Goal: Task Accomplishment & Management: Manage account settings

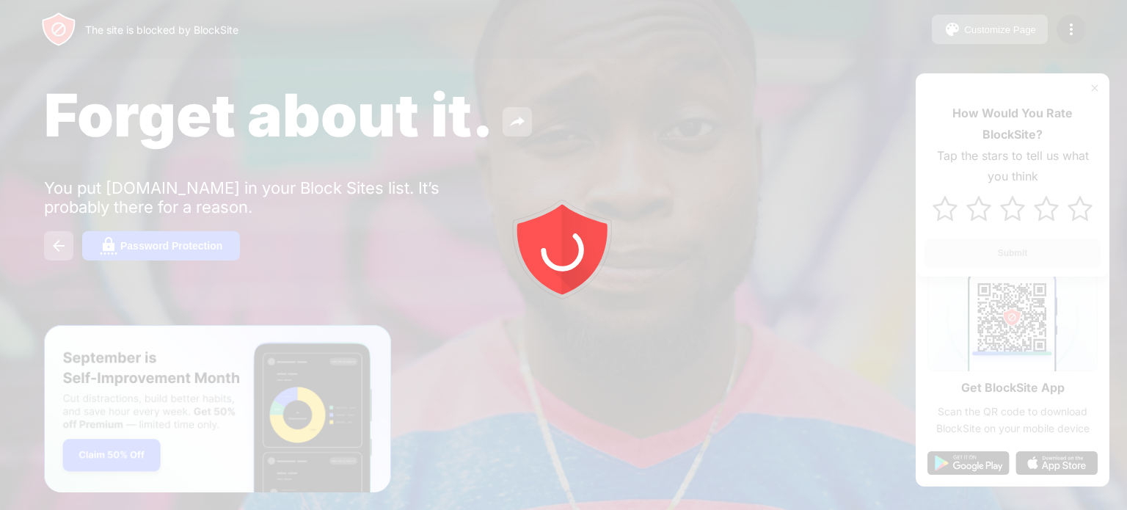
click at [1071, 19] on div at bounding box center [563, 255] width 1127 height 510
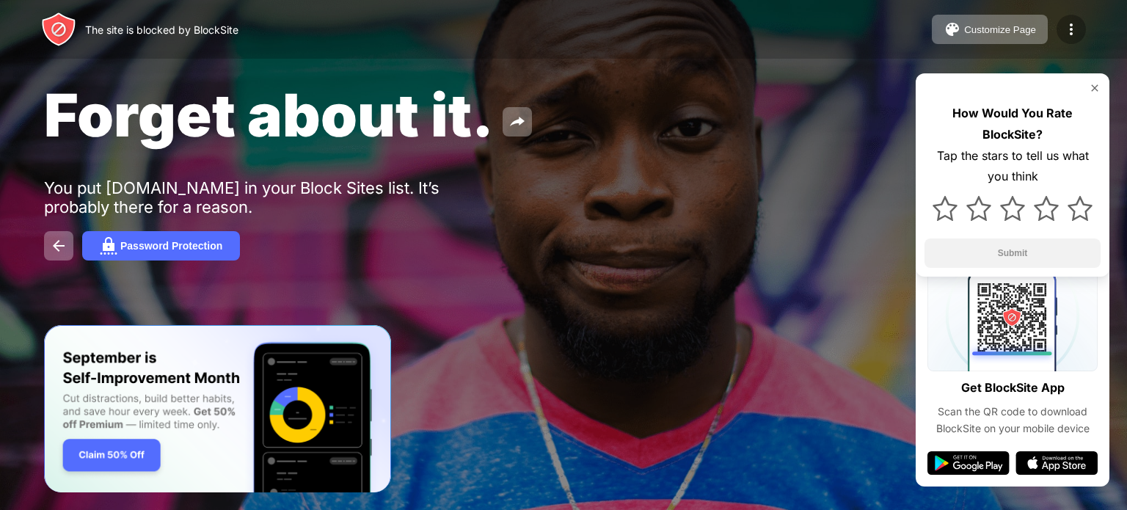
click at [1072, 37] on img at bounding box center [1071, 30] width 18 height 18
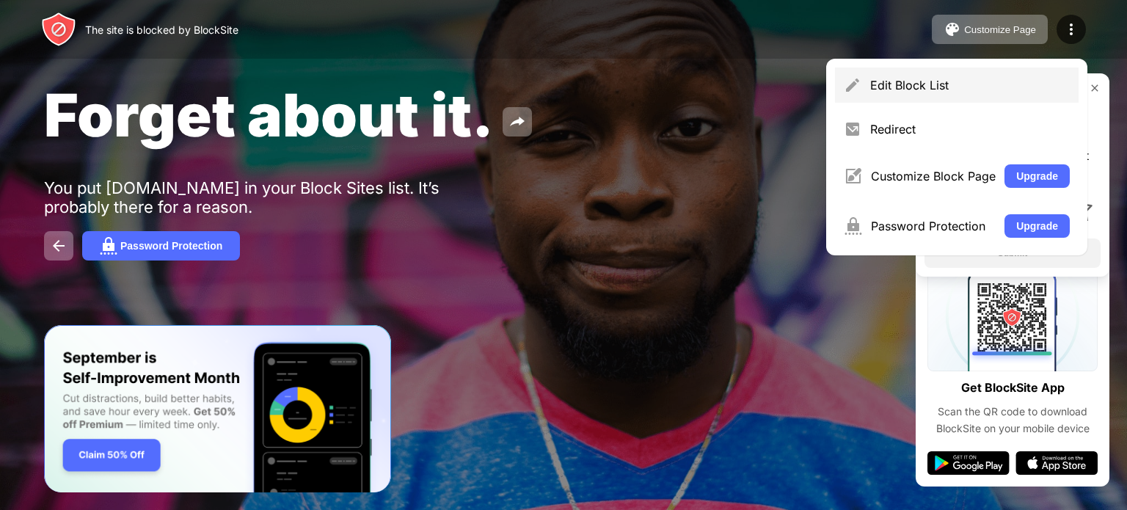
click at [907, 78] on div "Edit Block List" at bounding box center [970, 85] width 200 height 15
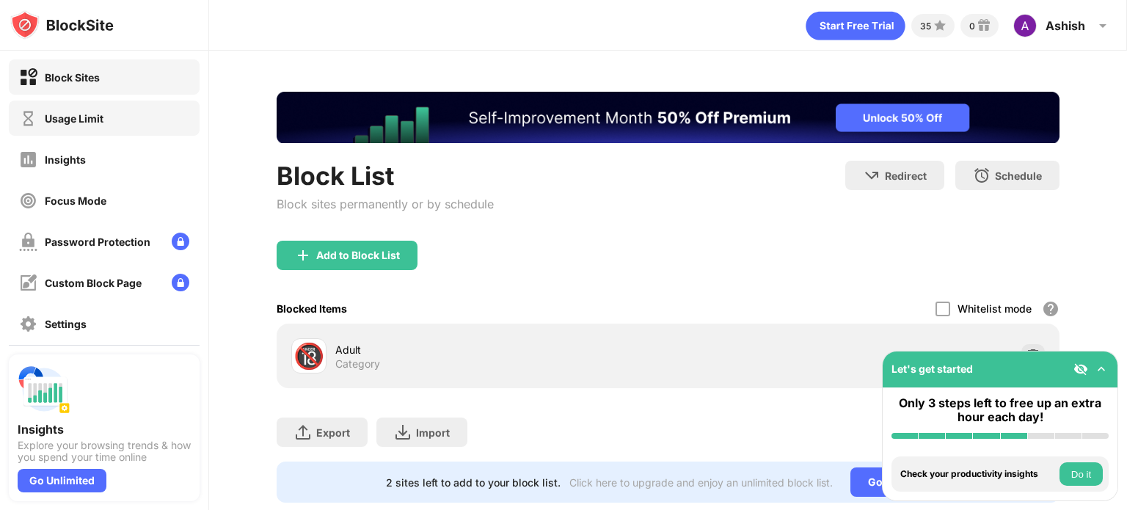
click at [50, 123] on div "Usage Limit" at bounding box center [74, 118] width 59 height 12
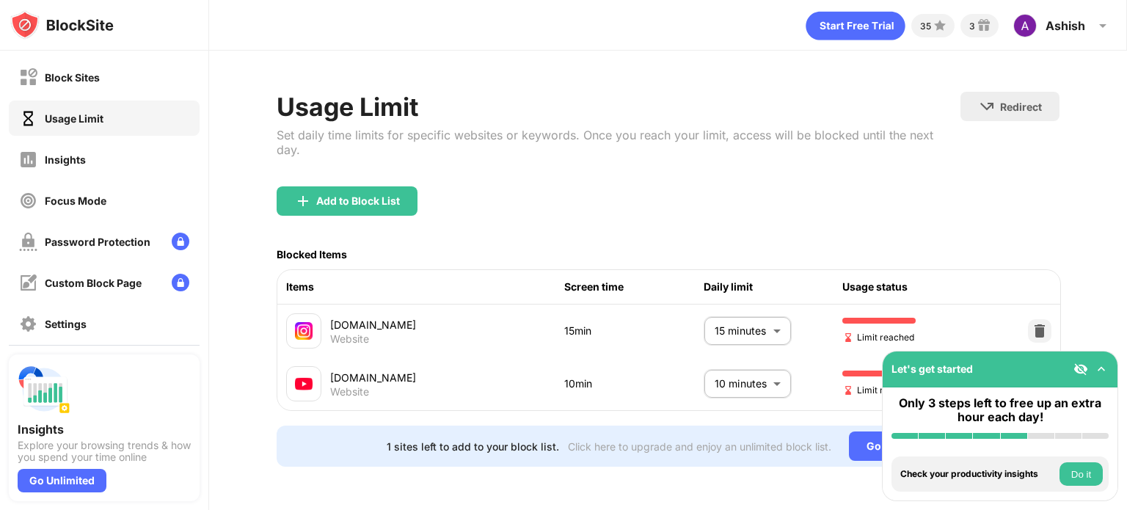
click at [720, 313] on body "Block Sites Usage Limit Insights Focus Mode Password Protection Custom Block Pa…" at bounding box center [563, 255] width 1127 height 510
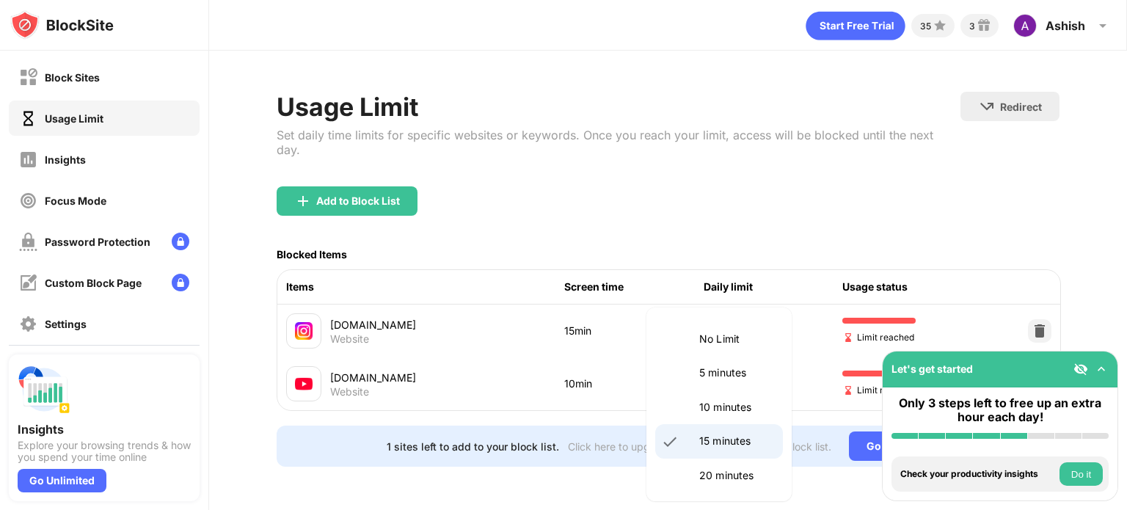
click at [585, 368] on div at bounding box center [563, 255] width 1127 height 510
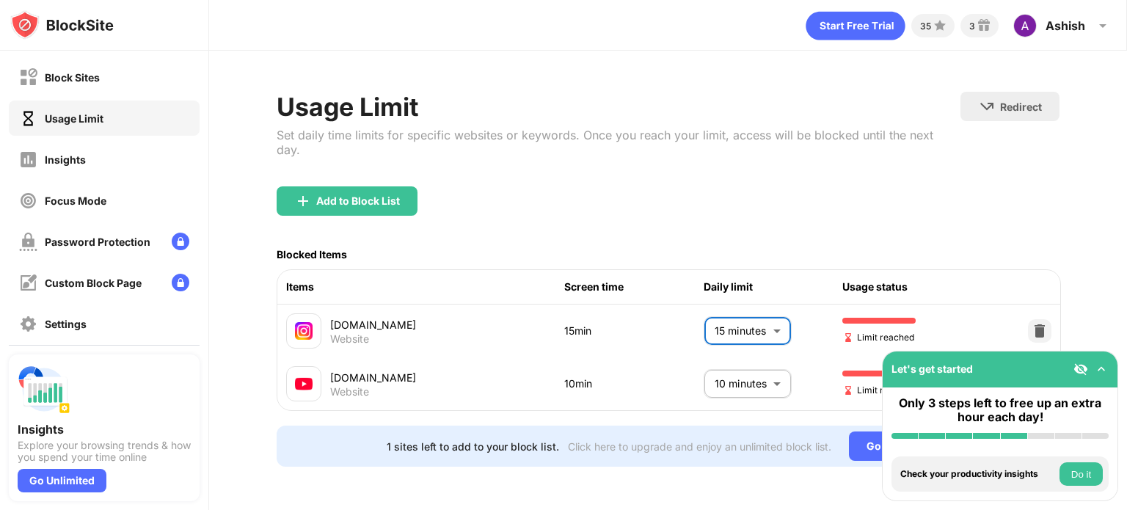
click at [726, 373] on body "Block Sites Usage Limit Insights Focus Mode Password Protection Custom Block Pa…" at bounding box center [563, 255] width 1127 height 510
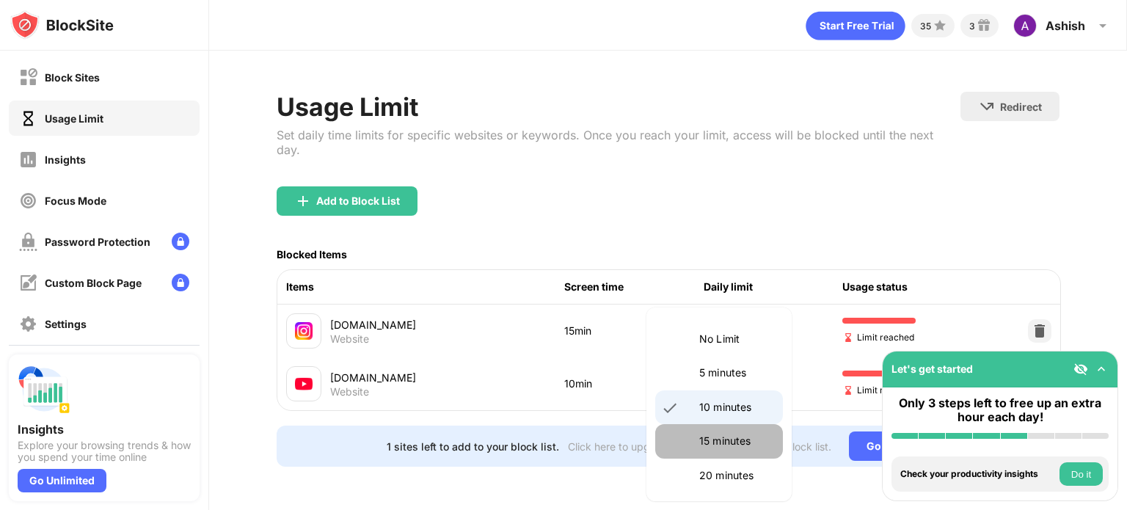
click at [720, 437] on p "15 minutes" at bounding box center [736, 441] width 75 height 16
type input "**"
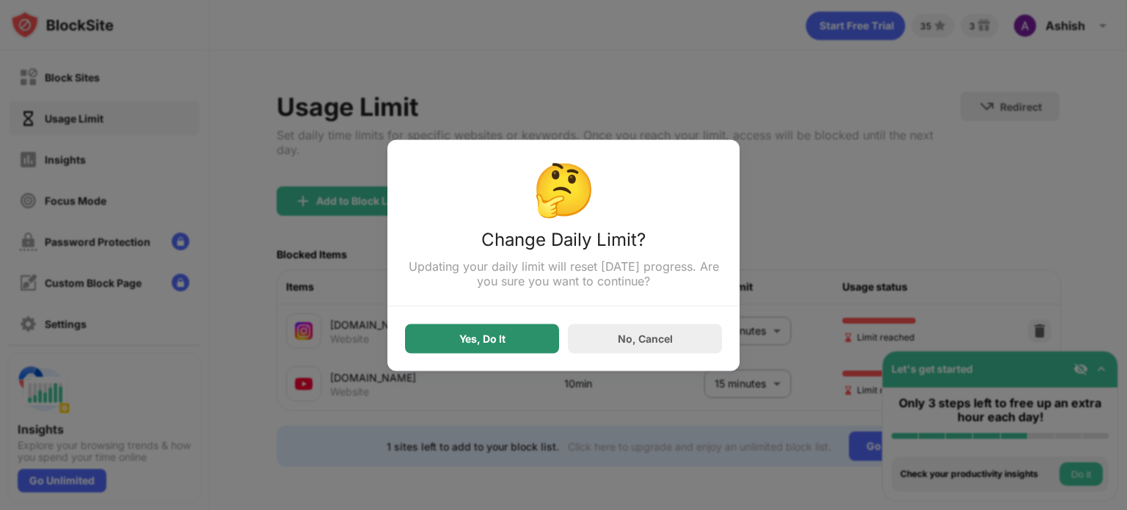
click at [458, 343] on div "Yes, Do It" at bounding box center [482, 338] width 154 height 29
